Goal: Information Seeking & Learning: Learn about a topic

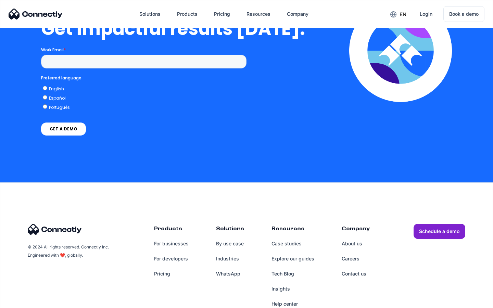
scroll to position [1506, 0]
